Goal: Task Accomplishment & Management: Use online tool/utility

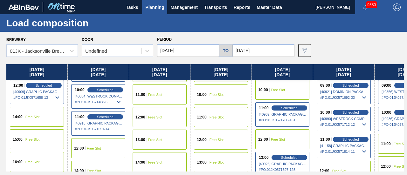
scroll to position [223, 125]
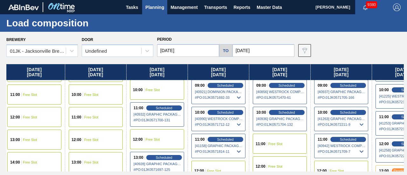
drag, startPoint x: 237, startPoint y: 139, endPoint x: 93, endPoint y: 136, distance: 144.6
click at [93, 136] on div "[DATE] 01:00 Free Slot 02:00 Free Slot 03:00 Free Slot 04:00 Free Slot 05:00 Fr…" at bounding box center [205, 118] width 398 height 108
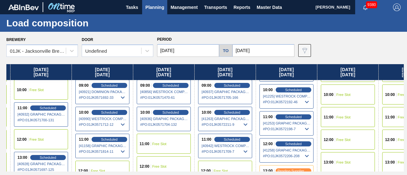
drag, startPoint x: 286, startPoint y: 147, endPoint x: 165, endPoint y: 148, distance: 120.6
click at [164, 151] on div "[DATE] 01:00 Free Slot 02:00 Free Slot 03:00 Free Slot 04:00 Free Slot 05:00 Fr…" at bounding box center [205, 118] width 398 height 108
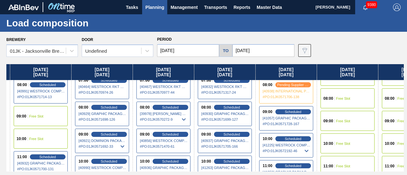
scroll to position [159, 242]
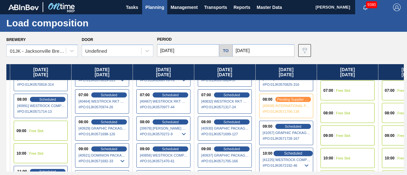
click at [293, 151] on div "Scheduled" at bounding box center [293, 154] width 39 height 6
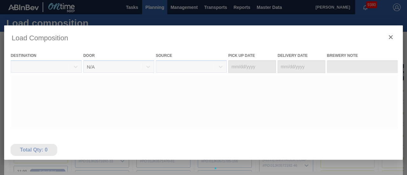
click at [292, 158] on div at bounding box center [203, 168] width 399 height 286
type Date "[DATE]"
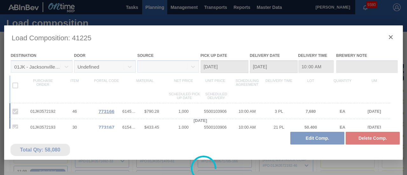
click at [319, 141] on div at bounding box center [203, 168] width 399 height 286
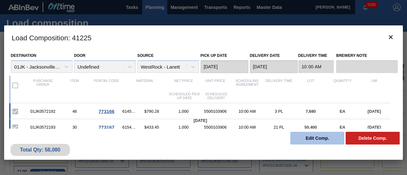
click at [310, 139] on button "Edit Comp." at bounding box center [318, 138] width 54 height 13
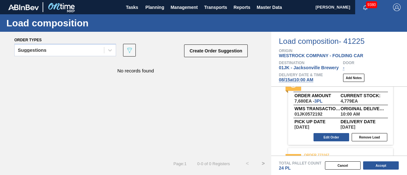
scroll to position [32, 0]
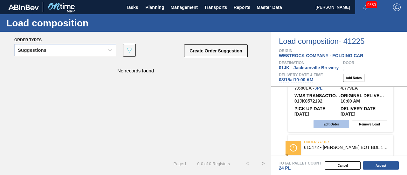
click at [326, 128] on button "Edit Order" at bounding box center [332, 124] width 36 height 8
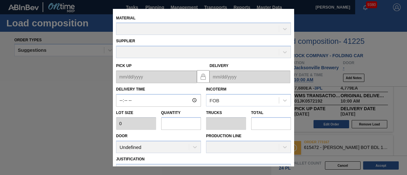
type input "10:00:00"
type input "2,560"
type input "3"
type input "0.115"
type input "7,680"
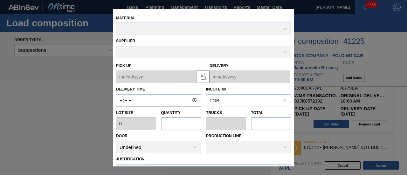
type textarea "TAIL, DROP"
type up "[DATE]"
type input "[DATE]"
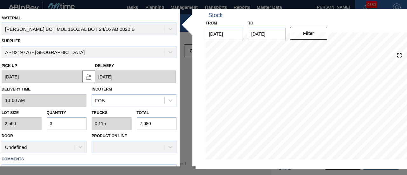
click at [129, 125] on div "Lot size 2,560 Quantity 3 Trucks 0.115 Total 7,680" at bounding box center [89, 119] width 180 height 24
type input "0"
type input "1"
type input "0.004"
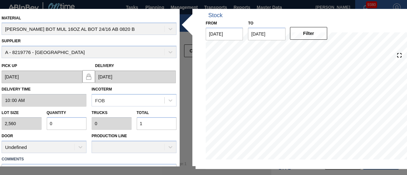
type input "10"
type input "0.043"
type input "0.002"
type input "109"
type input "0.428"
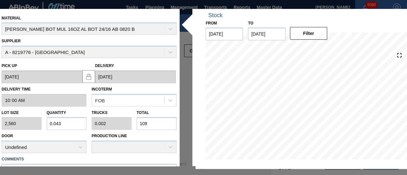
type input "0.016"
type input "1,096"
type input "4.281"
type input "0.165"
type input "10,960"
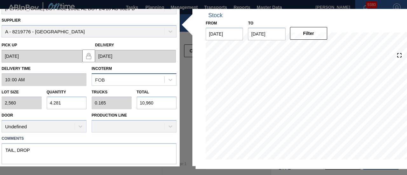
scroll to position [37, 0]
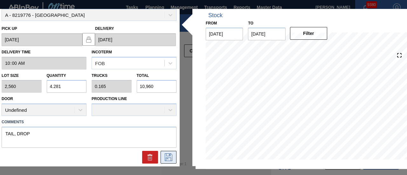
click at [172, 156] on icon at bounding box center [169, 158] width 10 height 8
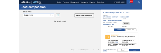
scroll to position [88, 0]
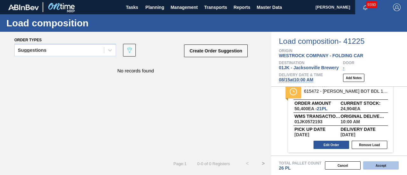
click at [378, 166] on button "Accept" at bounding box center [381, 166] width 36 height 8
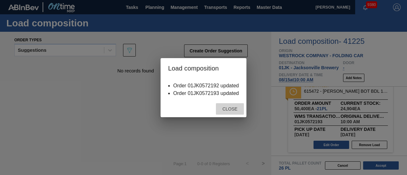
click at [237, 114] on div "Close" at bounding box center [230, 109] width 28 height 12
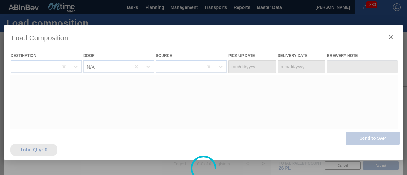
type Date "[DATE]"
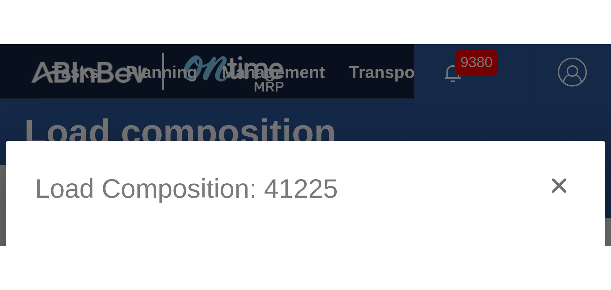
scroll to position [0, 0]
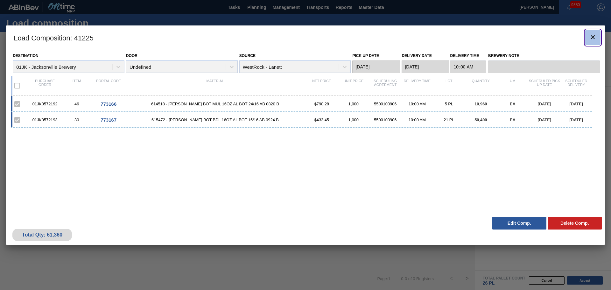
click at [596, 35] on icon "botão de ícone" at bounding box center [593, 37] width 8 height 8
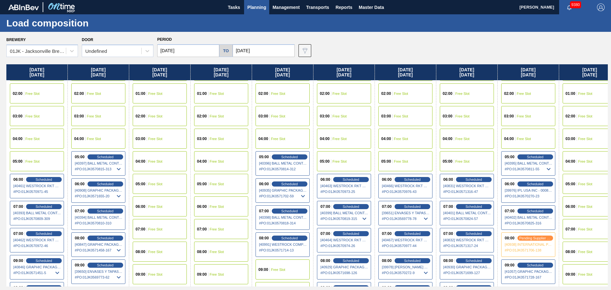
scroll to position [32, 0]
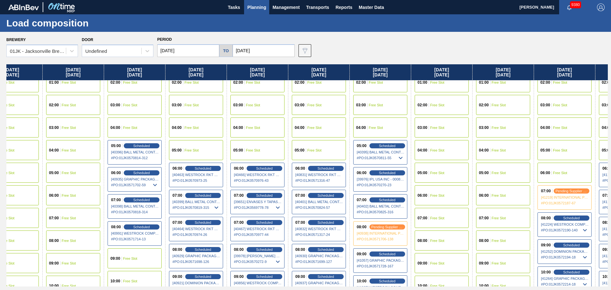
click at [339, 120] on div "[DATE] 01:00 Free Slot 02:00 Free Slot 03:00 Free Slot 04:00 Free Slot 05:00 Fr…" at bounding box center [307, 175] width 602 height 222
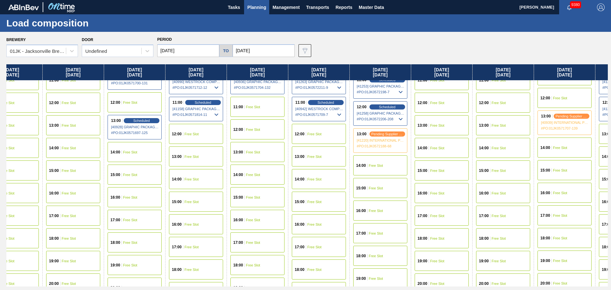
scroll to position [255, 148]
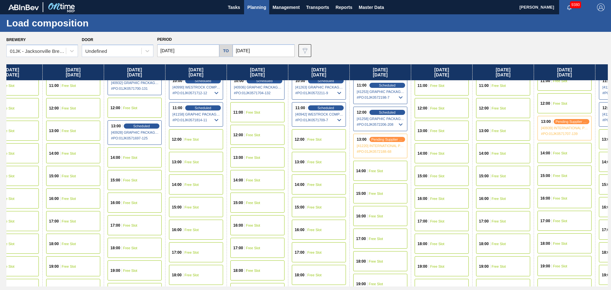
click at [312, 162] on span "Free Slot" at bounding box center [314, 162] width 14 height 4
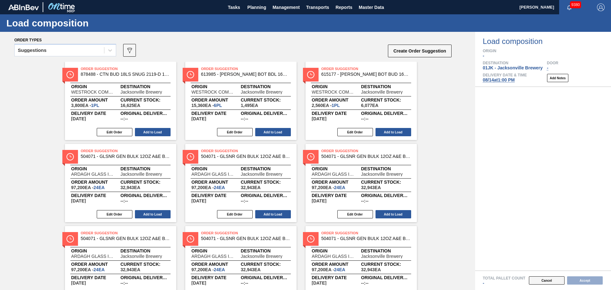
click at [539, 281] on button "Cancel" at bounding box center [547, 280] width 36 height 8
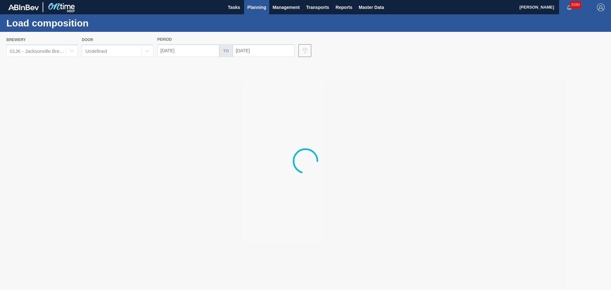
drag, startPoint x: 574, startPoint y: 172, endPoint x: 568, endPoint y: 172, distance: 6.4
click at [568, 172] on div at bounding box center [305, 161] width 611 height 258
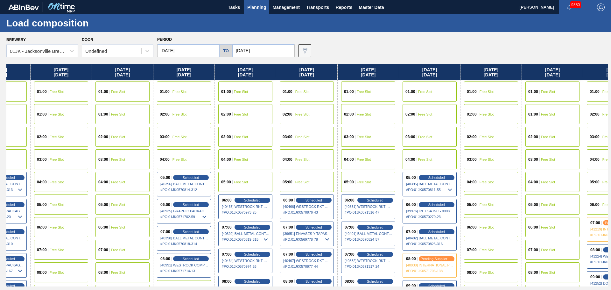
drag, startPoint x: 547, startPoint y: 175, endPoint x: 450, endPoint y: 173, distance: 97.1
click at [448, 176] on div "[DATE] 01:00 Free Slot 02:00 Free Slot 03:00 Free Slot 04:00 Free Slot 05:00 Fr…" at bounding box center [307, 175] width 602 height 222
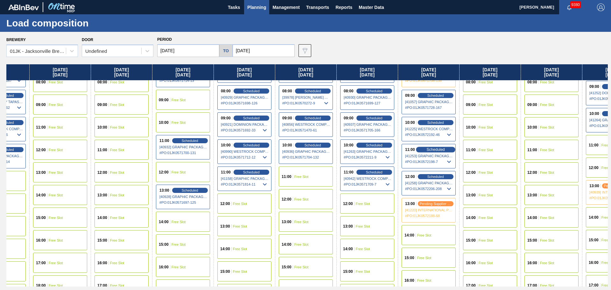
scroll to position [191, 100]
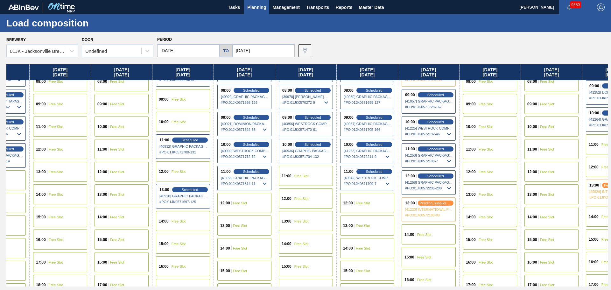
click at [420, 234] on span "Free Slot" at bounding box center [424, 235] width 14 height 4
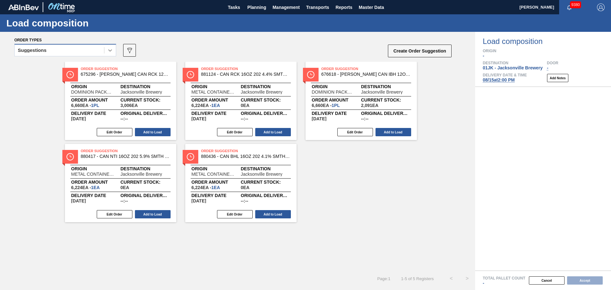
click at [111, 48] on icon at bounding box center [110, 50] width 6 height 6
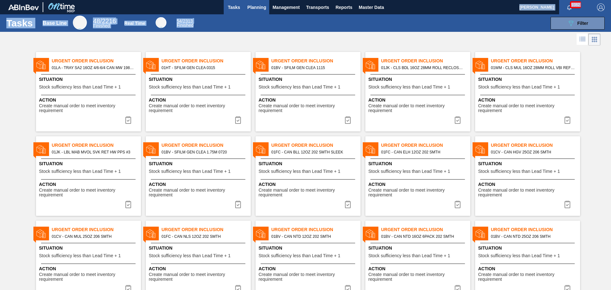
click at [265, 13] on main "Tasks Planning Management Transports Reports Master Data [PERSON_NAME] 9382 Mar…" at bounding box center [305, 145] width 611 height 290
click at [265, 12] on button "Planning" at bounding box center [256, 7] width 25 height 14
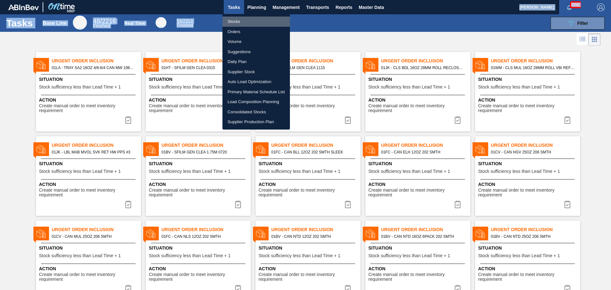
click at [233, 23] on li "Stocks" at bounding box center [255, 22] width 67 height 10
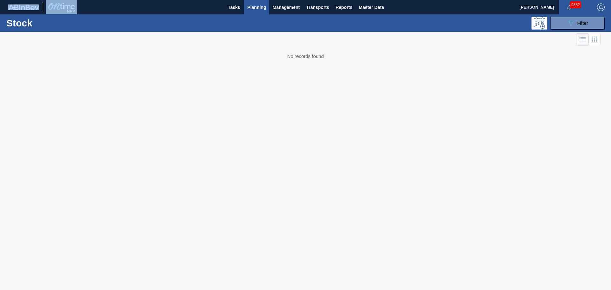
click at [258, 12] on button "Planning" at bounding box center [256, 7] width 25 height 14
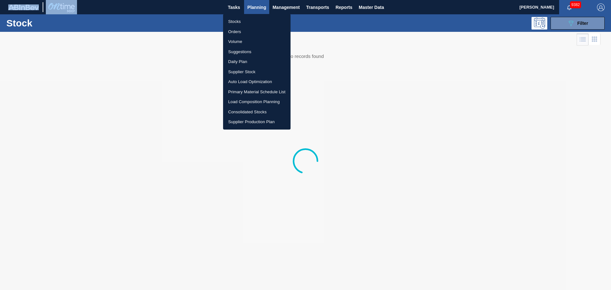
click at [246, 57] on li "Daily Plan" at bounding box center [256, 62] width 67 height 10
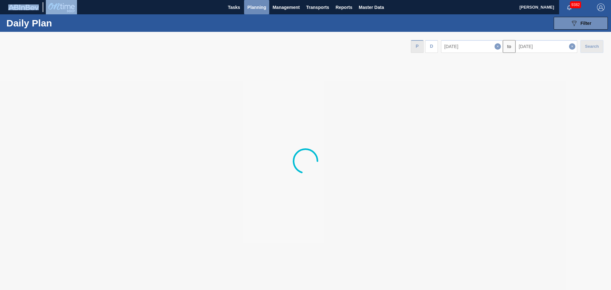
click at [258, 12] on button "Planning" at bounding box center [256, 7] width 25 height 14
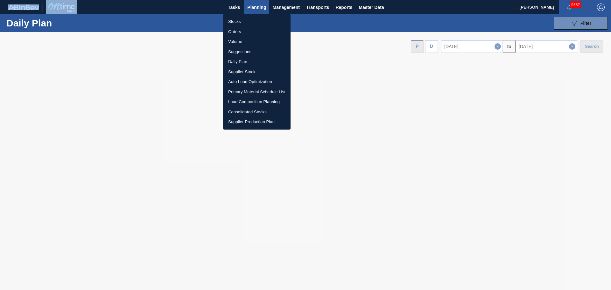
click at [242, 54] on li "Suggestions" at bounding box center [256, 52] width 67 height 10
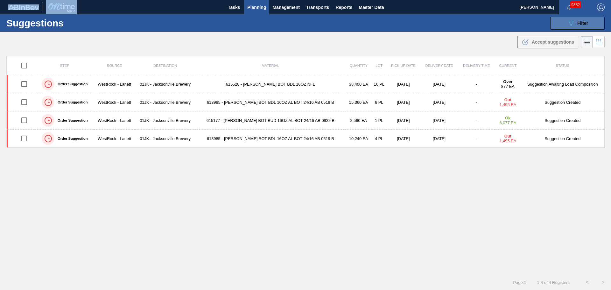
click at [568, 27] on icon "089F7B8B-B2A5-4AFE-B5C0-19BA573D28AC" at bounding box center [571, 23] width 8 height 8
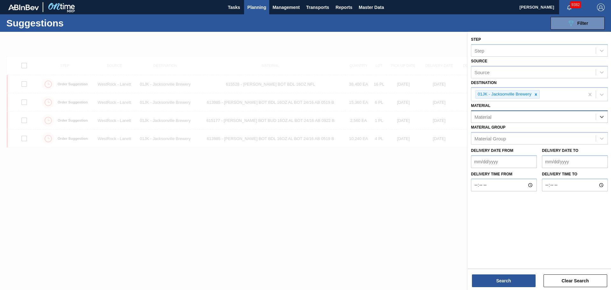
click at [542, 116] on div "Material" at bounding box center [533, 116] width 124 height 9
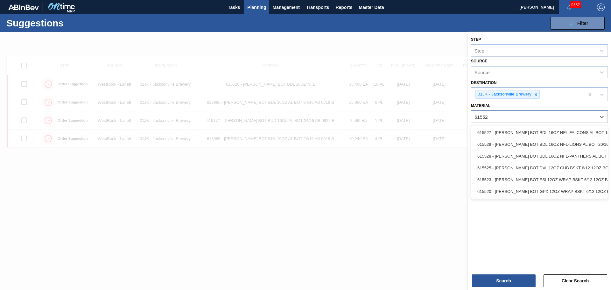
type input "615528"
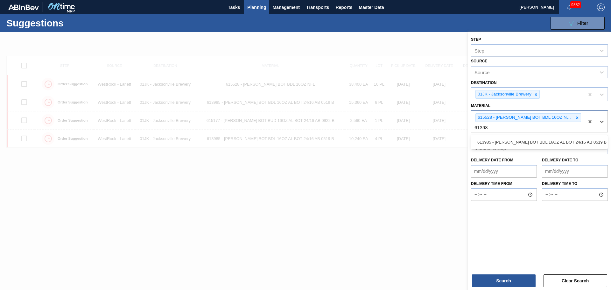
type input "613985"
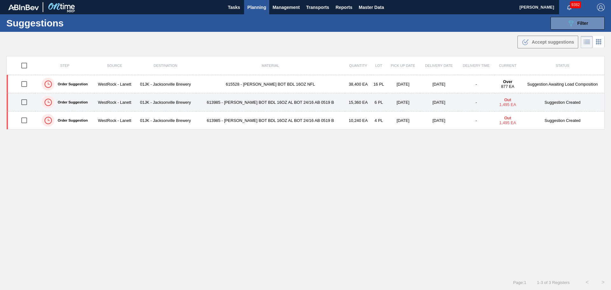
click at [24, 106] on input "checkbox" at bounding box center [24, 101] width 13 height 13
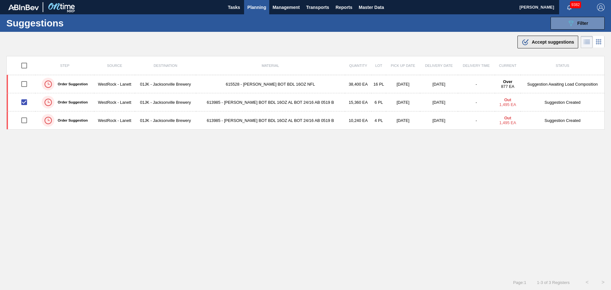
click at [542, 44] on span "Accept suggestions" at bounding box center [553, 41] width 42 height 5
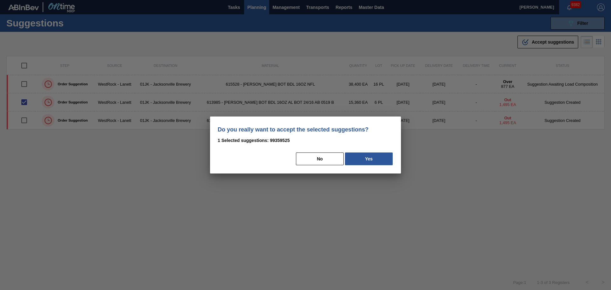
click at [377, 166] on div "No Yes" at bounding box center [306, 159] width 176 height 14
click at [377, 159] on button "Yes" at bounding box center [369, 158] width 48 height 13
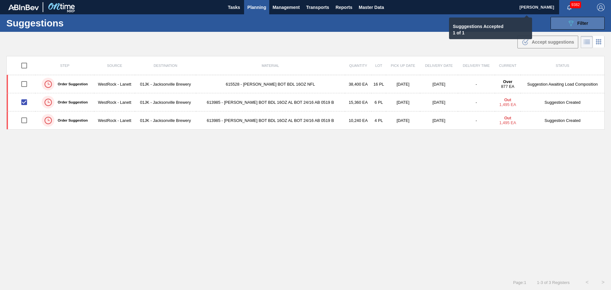
checkbox input "false"
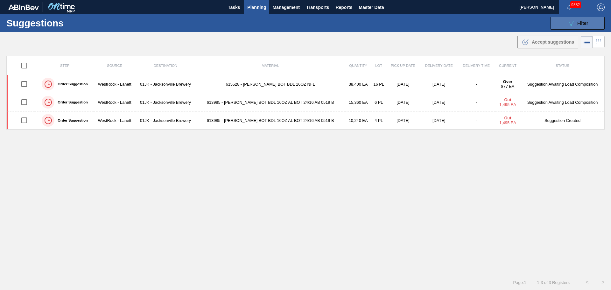
click at [570, 27] on button "089F7B8B-B2A5-4AFE-B5C0-19BA573D28AC Filter" at bounding box center [578, 23] width 54 height 13
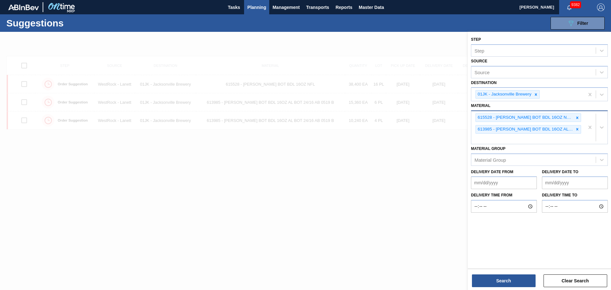
click at [552, 140] on div "615528 - CARR BOT BDL 16OZ NFL-PANTHERS AL BOT 15 613985 - CARR BOT BDL 16OZ AL…" at bounding box center [527, 127] width 113 height 33
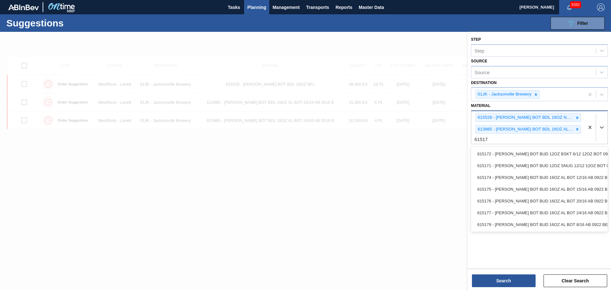
type input "615177"
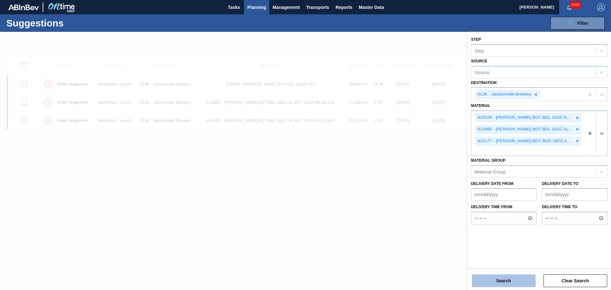
click at [487, 277] on button "Search" at bounding box center [504, 280] width 64 height 13
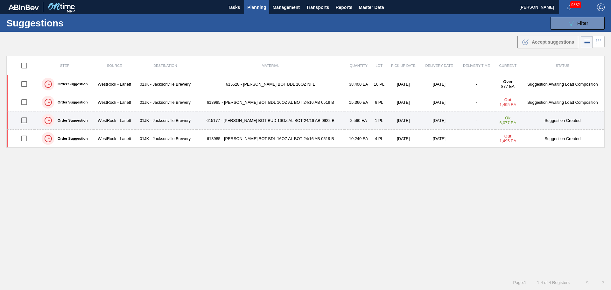
click at [293, 121] on td "615177 - CARR BOT BUD 16OZ AL BOT 24/16 AB 0922 B" at bounding box center [271, 120] width 150 height 18
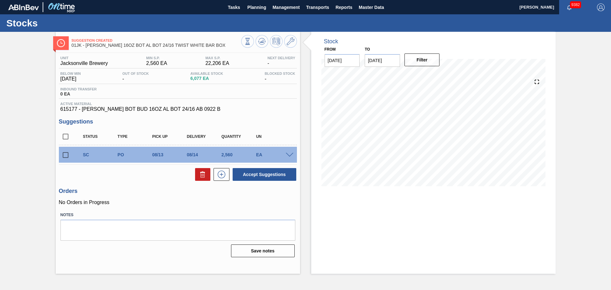
click at [289, 156] on span at bounding box center [290, 155] width 8 height 5
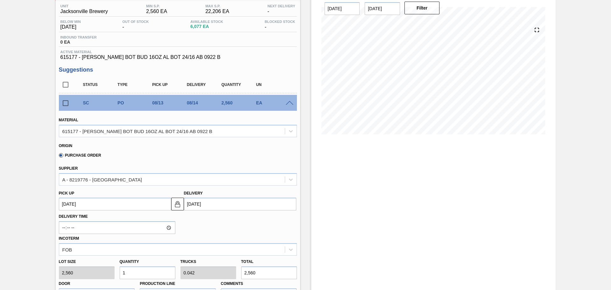
scroll to position [95, 0]
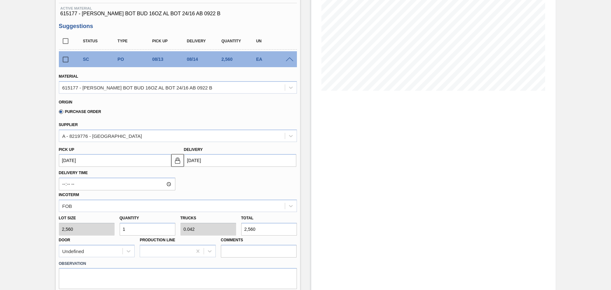
click at [154, 225] on input "1" at bounding box center [148, 229] width 56 height 13
type input "0"
type input "2"
type input "0.083"
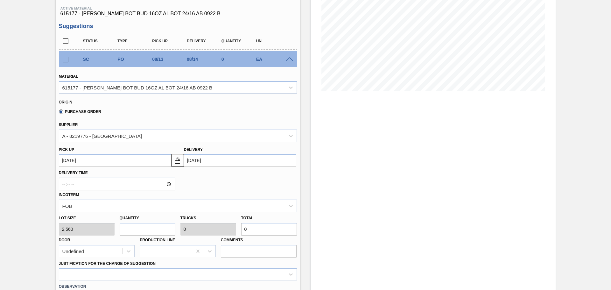
type input "5,120"
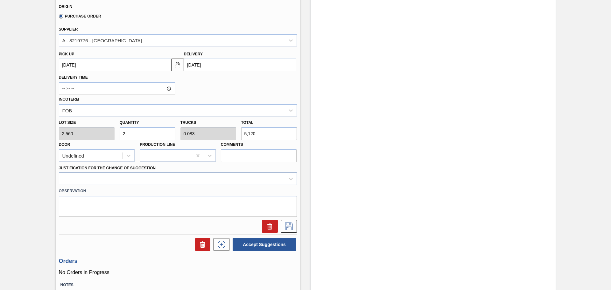
type input "2"
click at [267, 178] on div at bounding box center [172, 178] width 226 height 9
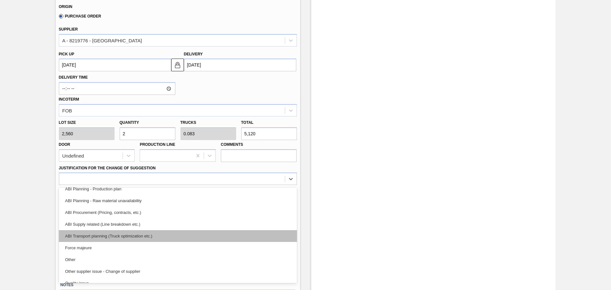
scroll to position [55, 0]
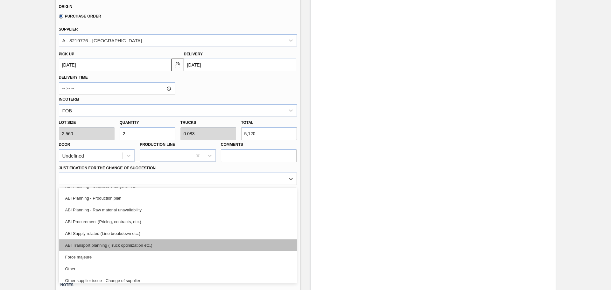
click at [141, 243] on div "ABI Transport planning (Truck optimization etc.)" at bounding box center [178, 245] width 238 height 12
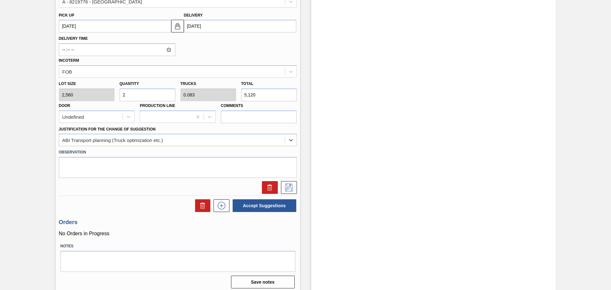
scroll to position [234, 0]
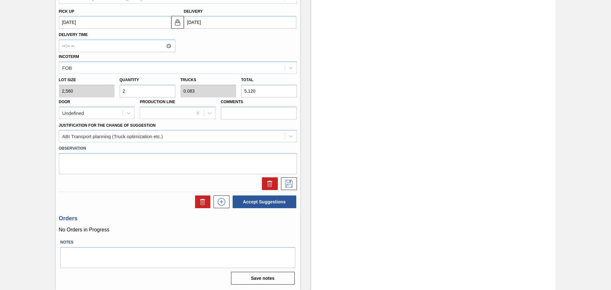
click at [291, 128] on div "Justification for the Change of Suggestion ABI Transport planning (Truck optimi…" at bounding box center [178, 132] width 238 height 22
click at [291, 131] on div at bounding box center [290, 136] width 11 height 11
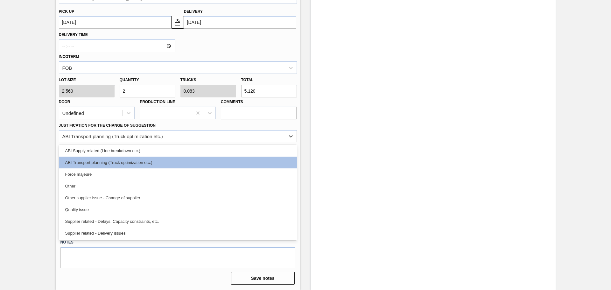
scroll to position [119, 0]
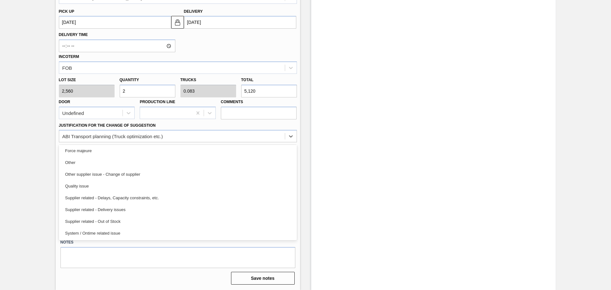
click at [36, 183] on div "Suggestion Created 01JK - CARR BUD 16OZ BOT AL BOT 24/16 TWIST WHITE BAR BOX Un…" at bounding box center [305, 44] width 611 height 492
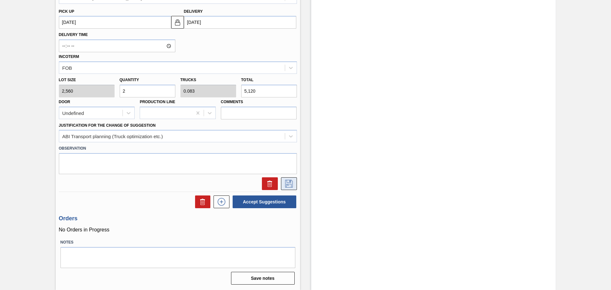
click at [295, 184] on button at bounding box center [289, 183] width 16 height 13
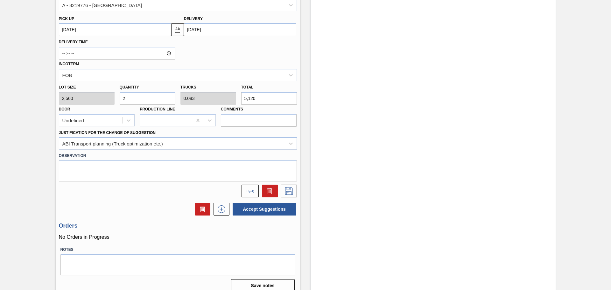
scroll to position [234, 0]
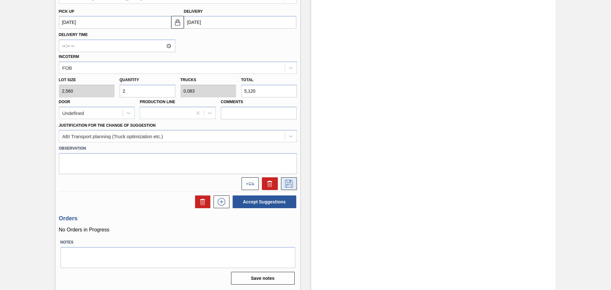
click at [288, 186] on icon at bounding box center [289, 184] width 10 height 8
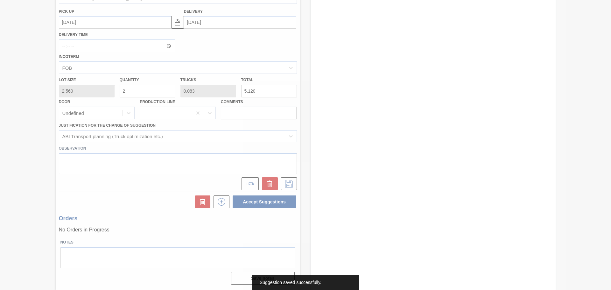
scroll to position [0, 0]
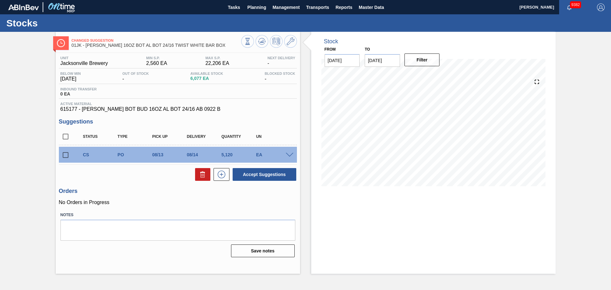
click at [68, 153] on input "checkbox" at bounding box center [65, 154] width 13 height 13
click at [264, 178] on button "Accept Suggestions" at bounding box center [265, 174] width 64 height 13
checkbox input "false"
